Goal: Information Seeking & Learning: Learn about a topic

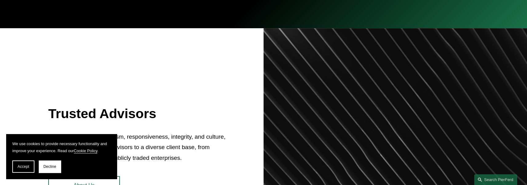
scroll to position [269, 0]
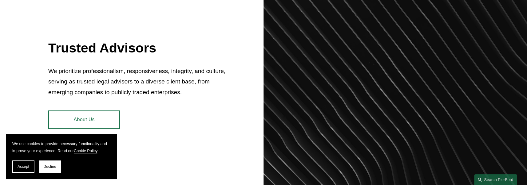
click at [48, 167] on span "Decline" at bounding box center [49, 167] width 13 height 4
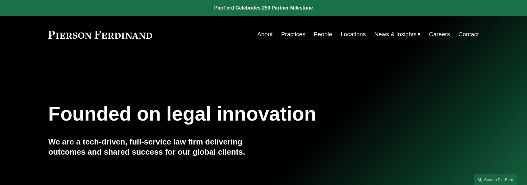
scroll to position [0, 0]
click at [289, 33] on link "Practices" at bounding box center [293, 35] width 24 height 12
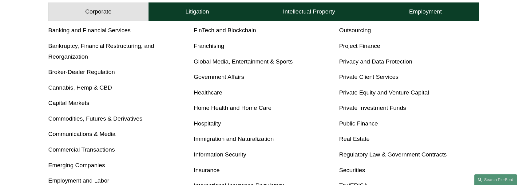
scroll to position [269, 0]
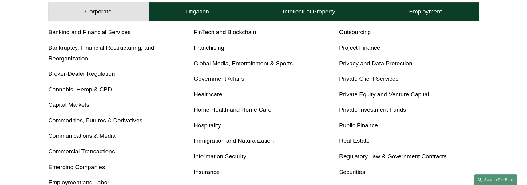
click at [231, 63] on link "Global Media, Entertainment & Sports" at bounding box center [243, 63] width 99 height 6
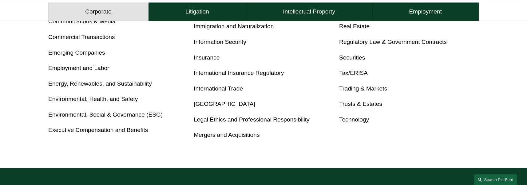
scroll to position [384, 0]
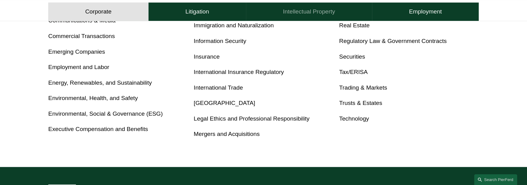
click at [311, 13] on h4 "Intellectual Property" at bounding box center [309, 11] width 52 height 7
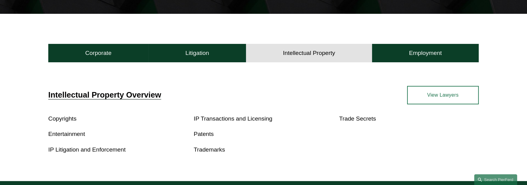
scroll to position [162, 0]
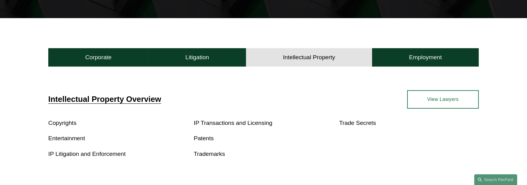
click at [206, 153] on link "Trademarks" at bounding box center [209, 154] width 31 height 6
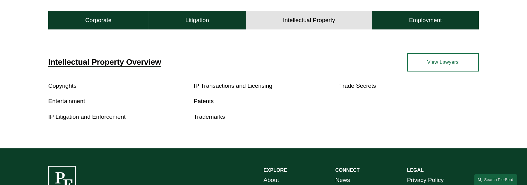
scroll to position [201, 0]
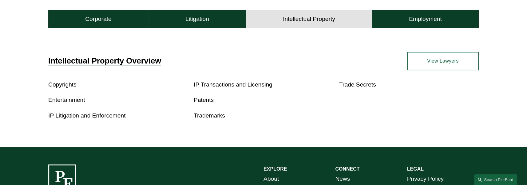
click at [213, 84] on link "IP Transactions and Licensing" at bounding box center [233, 84] width 79 height 6
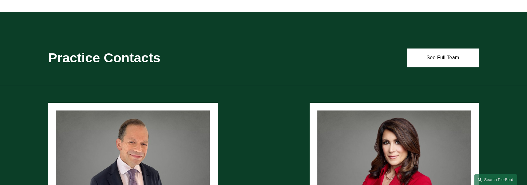
scroll to position [500, 0]
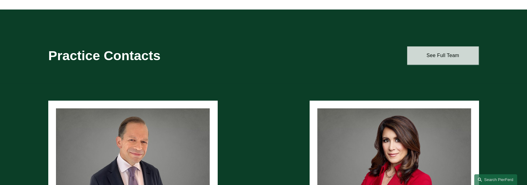
click at [424, 57] on link "See Full Team" at bounding box center [443, 55] width 72 height 18
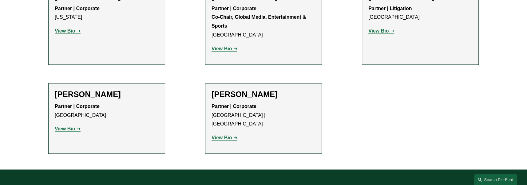
scroll to position [846, 0]
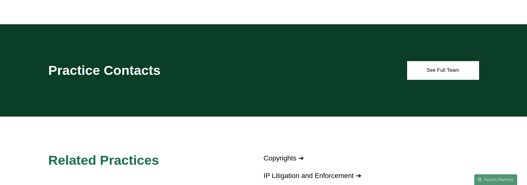
scroll to position [384, 0]
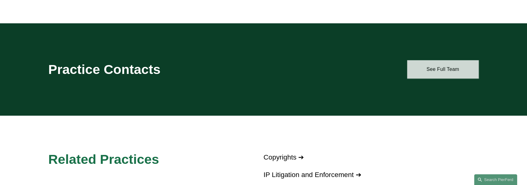
click at [439, 70] on link "See Full Team" at bounding box center [443, 69] width 72 height 18
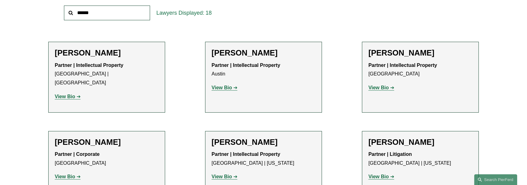
scroll to position [231, 0]
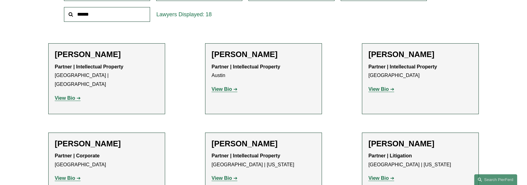
click at [69, 96] on strong "View Bio" at bounding box center [65, 98] width 20 height 5
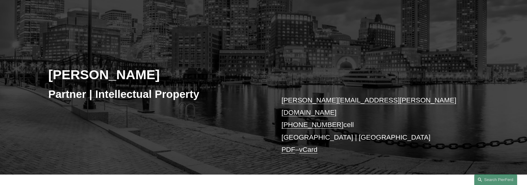
scroll to position [38, 0]
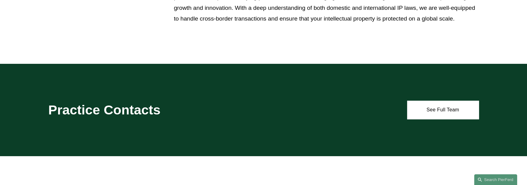
scroll to position [346, 0]
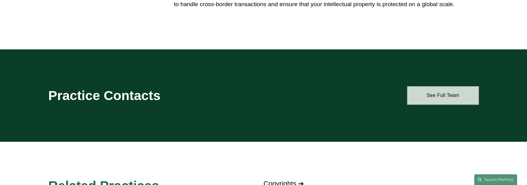
click at [449, 94] on link "See Full Team" at bounding box center [443, 95] width 72 height 18
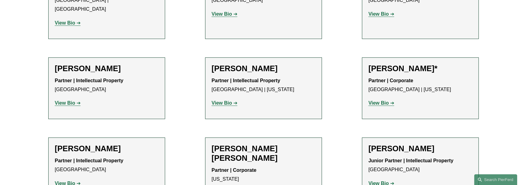
scroll to position [307, 0]
